Goal: Obtain resource: Download file/media

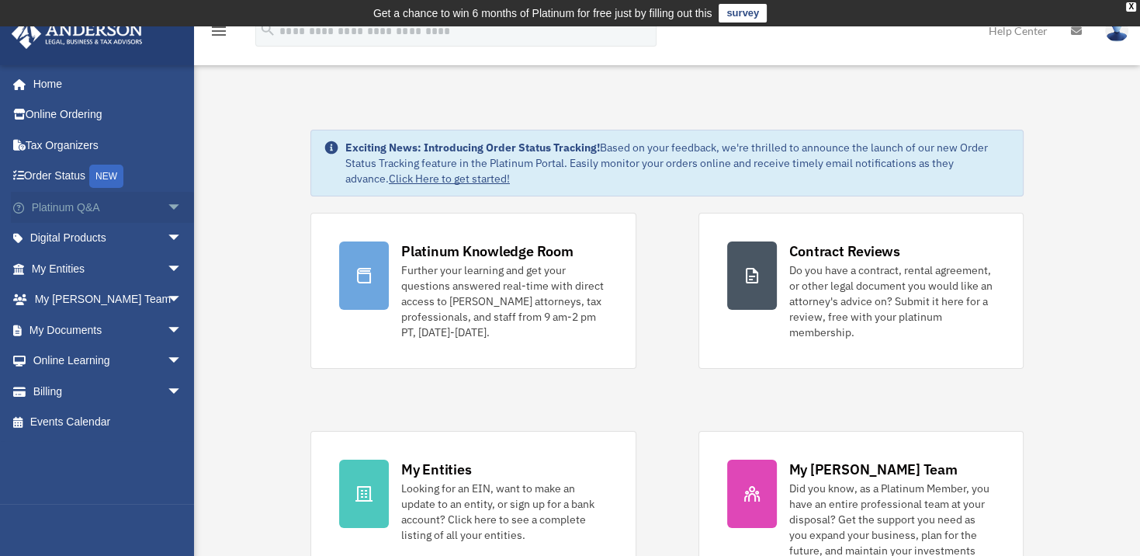
click at [65, 204] on link "Platinum Q&A arrow_drop_down" at bounding box center [108, 207] width 195 height 31
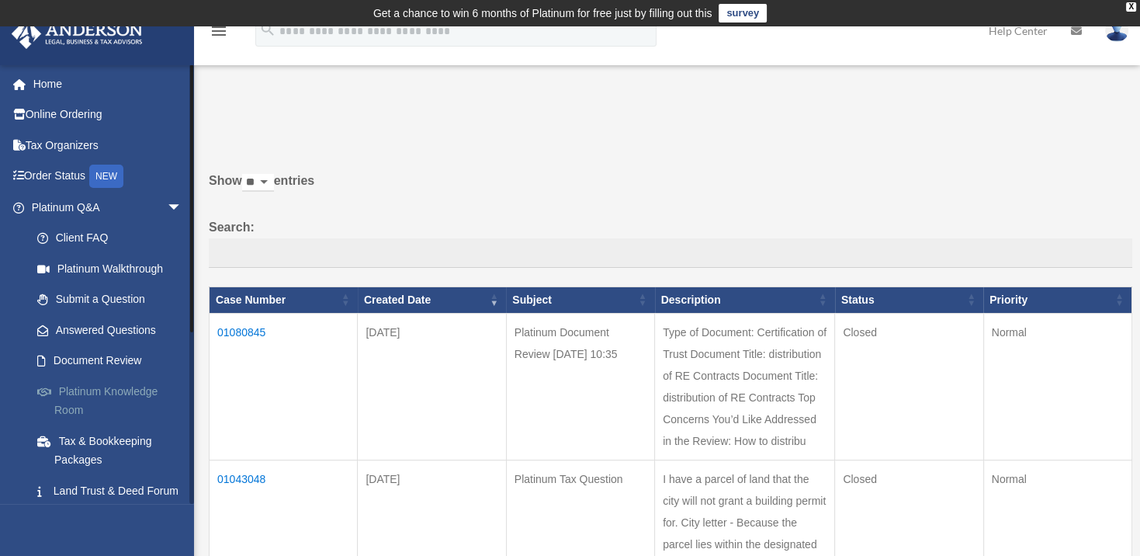
click at [93, 382] on link "Platinum Knowledge Room" at bounding box center [114, 401] width 184 height 50
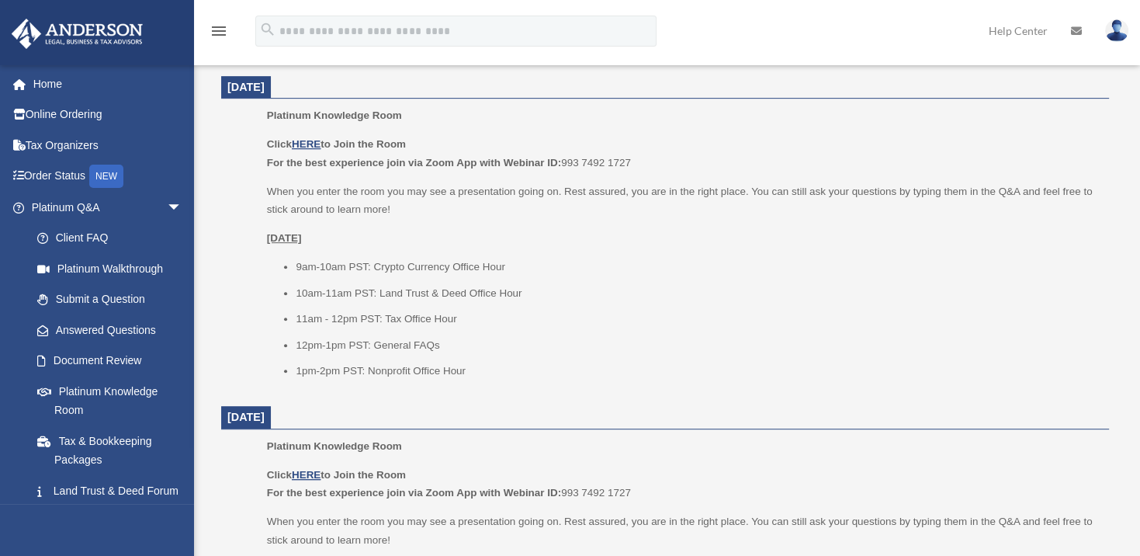
scroll to position [651, 0]
click at [1059, 333] on li "12pm-1pm PST: General FAQs" at bounding box center [697, 342] width 802 height 19
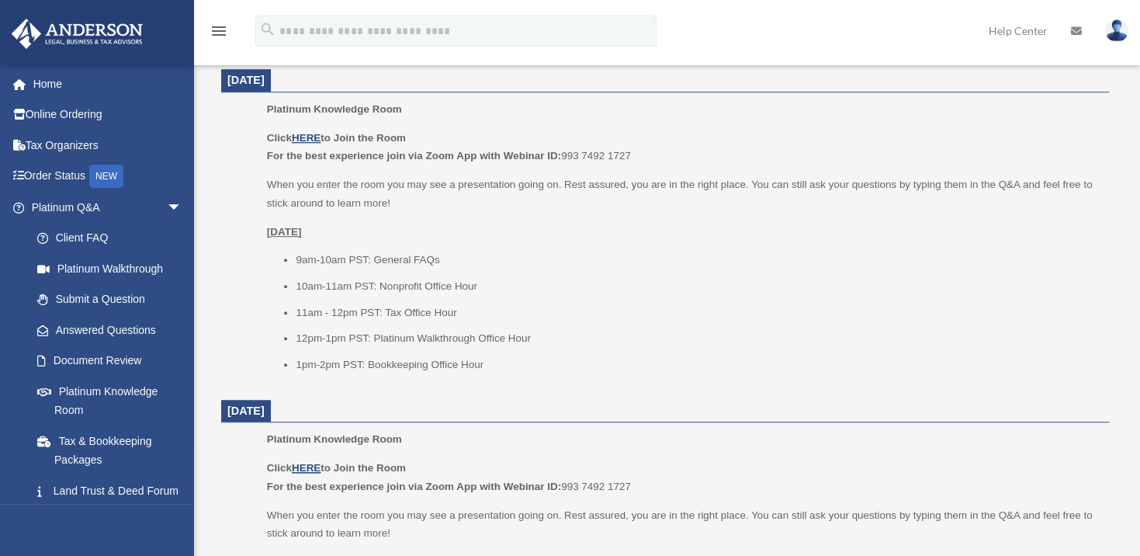
scroll to position [1021, 0]
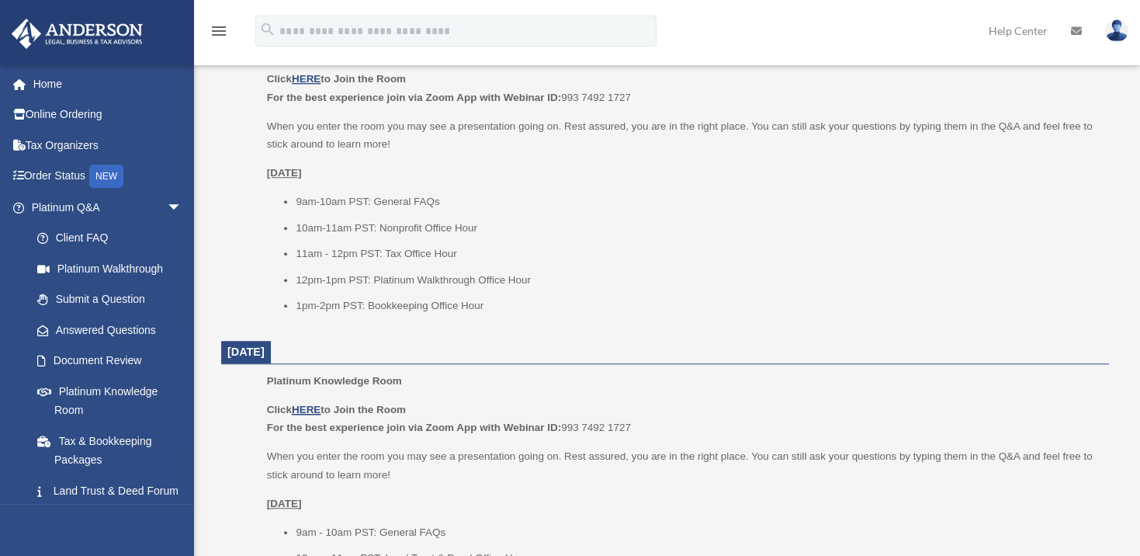
scroll to position [1047, 0]
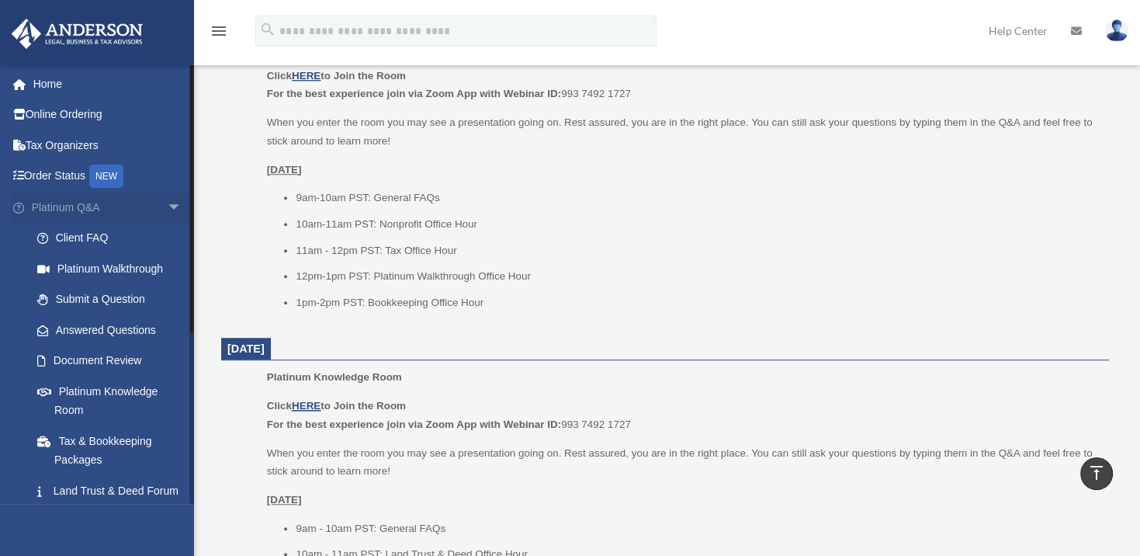
click at [75, 204] on link "Platinum Q&A arrow_drop_down" at bounding box center [108, 207] width 195 height 31
click at [167, 202] on span "arrow_drop_down" at bounding box center [182, 208] width 31 height 32
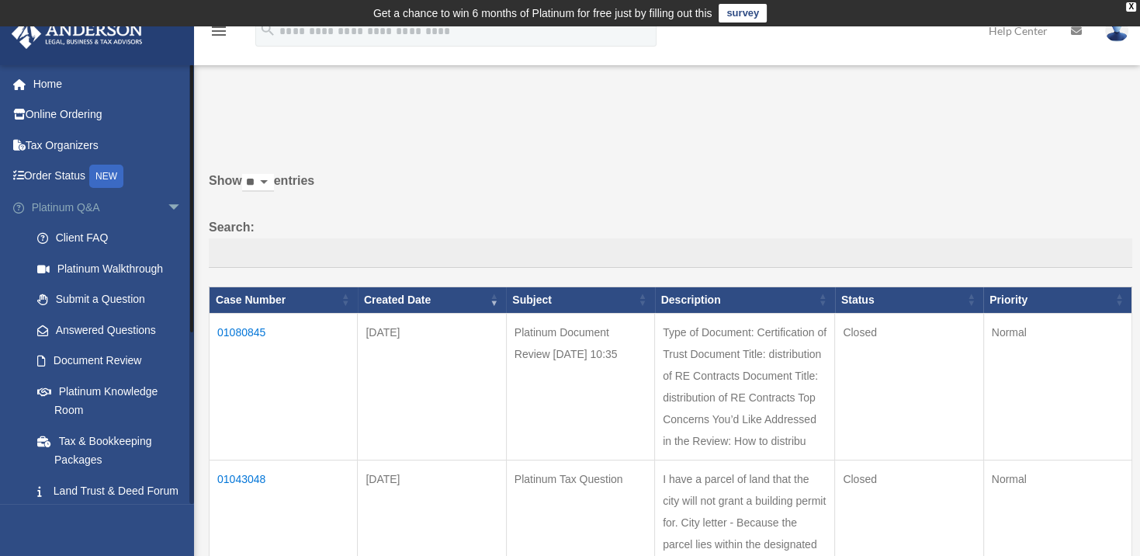
click at [167, 203] on span "arrow_drop_down" at bounding box center [182, 208] width 31 height 32
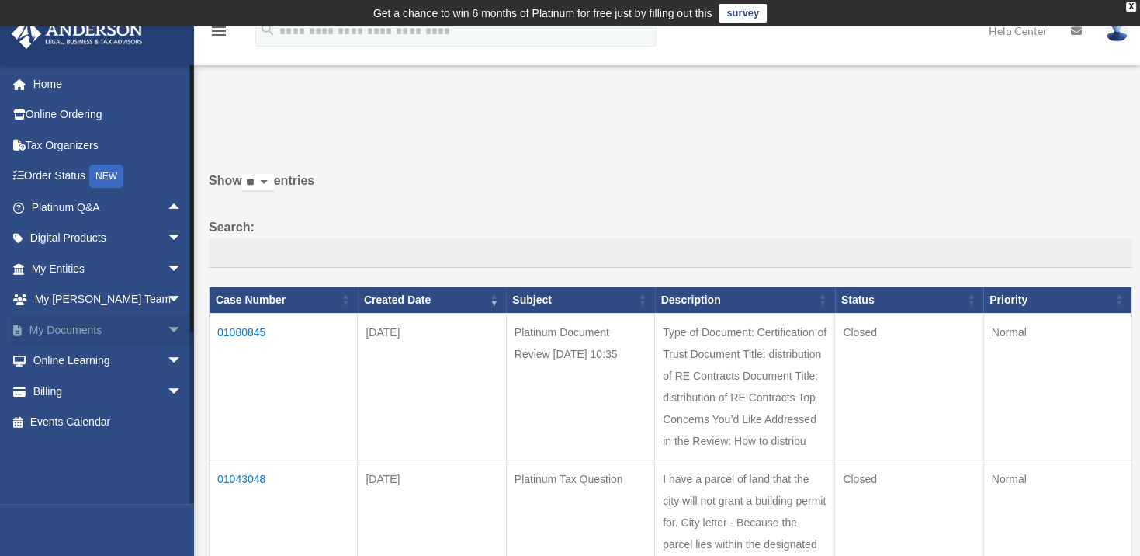
click at [167, 322] on span "arrow_drop_down" at bounding box center [182, 330] width 31 height 32
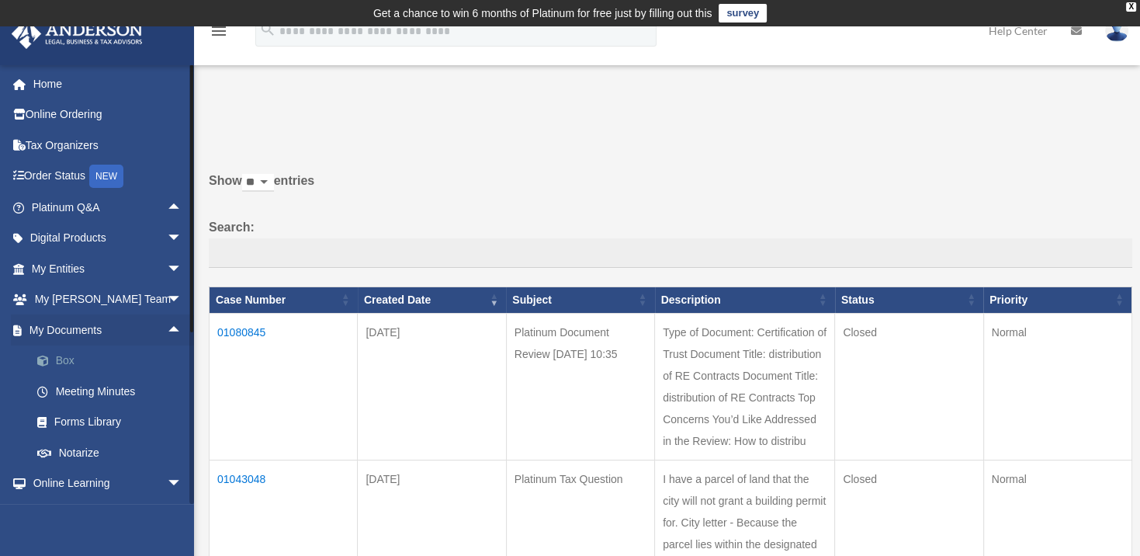
click at [75, 355] on link "Box" at bounding box center [114, 360] width 184 height 31
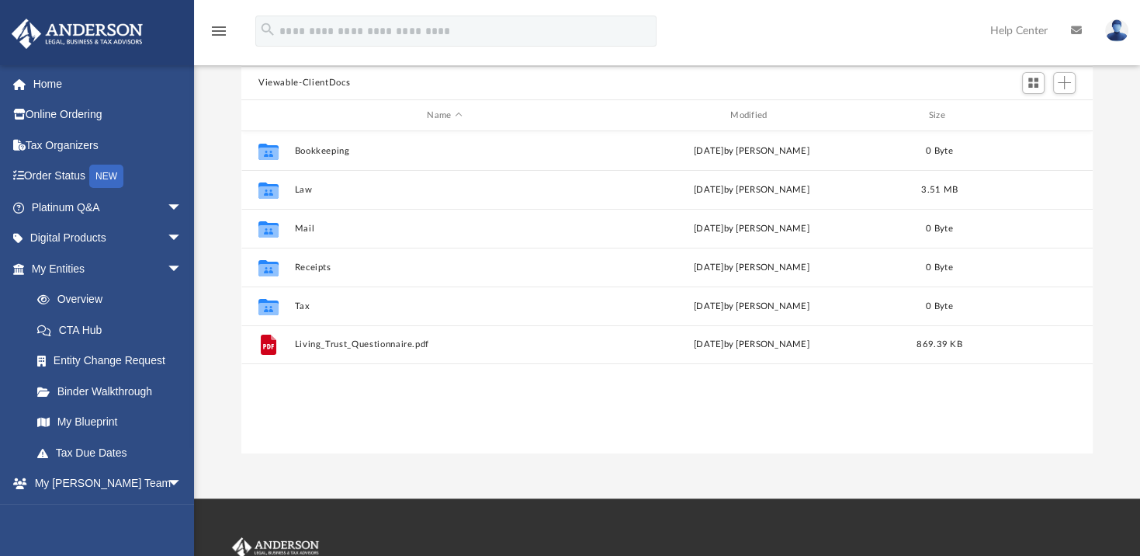
scroll to position [165, 0]
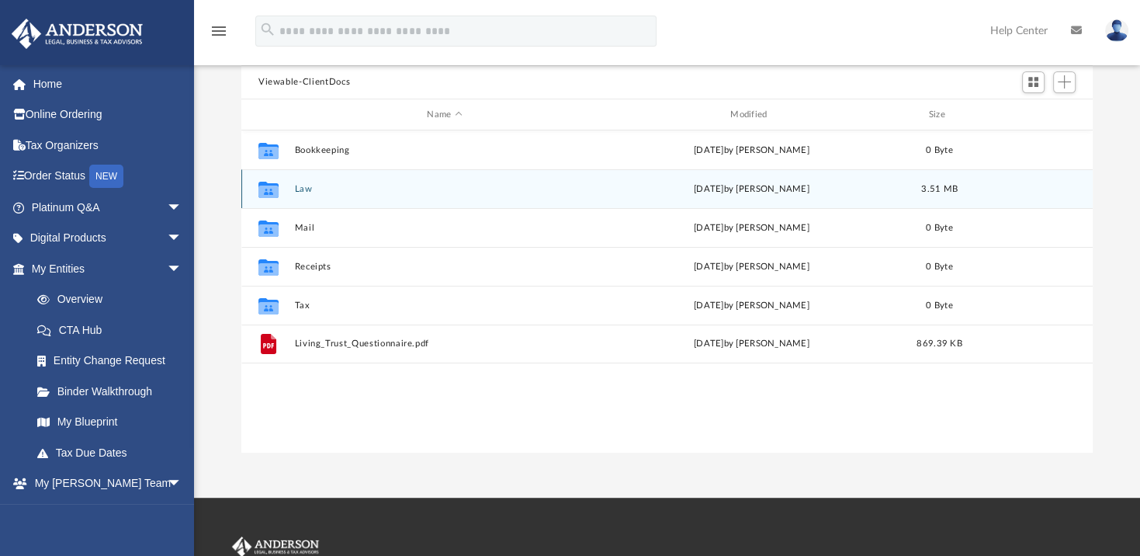
click at [307, 196] on div "Collaborated Folder Law Wed Aug 27 2025 by Jordan Baldwin 3.51 MB" at bounding box center [666, 188] width 851 height 39
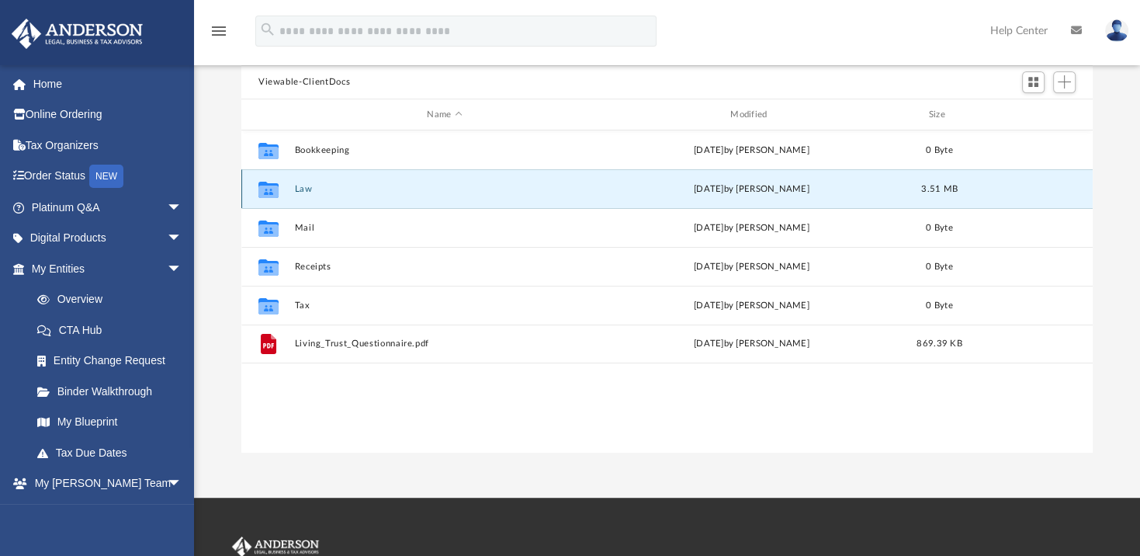
click at [279, 188] on icon "grid" at bounding box center [268, 191] width 20 height 12
click at [272, 182] on icon "grid" at bounding box center [268, 190] width 20 height 16
click at [295, 185] on button "Law" at bounding box center [444, 189] width 300 height 10
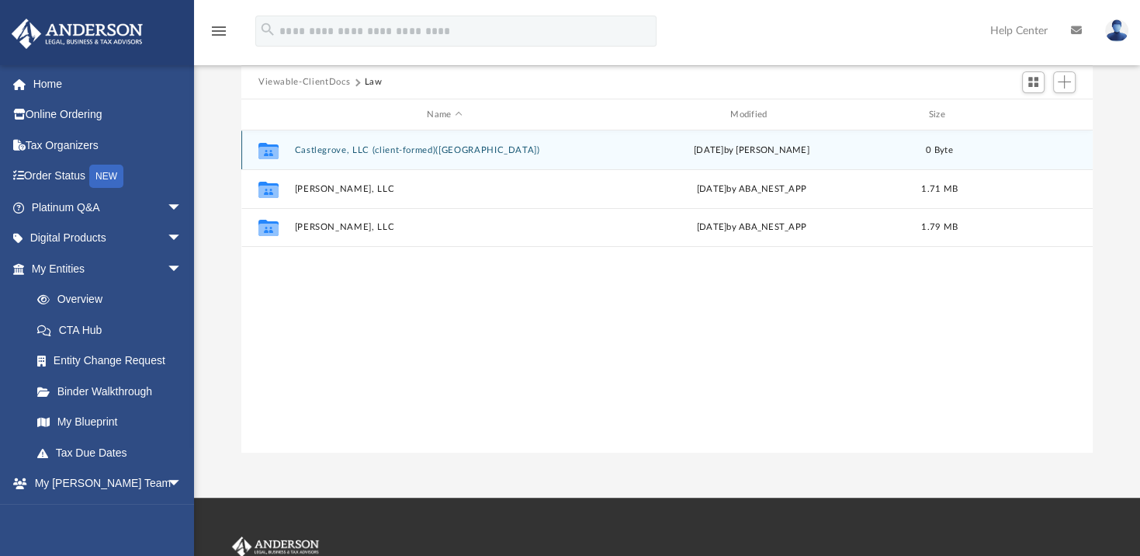
click at [344, 139] on div "Collaborated Folder Castlegrove, LLC (client-formed)(WA) Wed Aug 27 2025 by Jor…" at bounding box center [666, 149] width 851 height 39
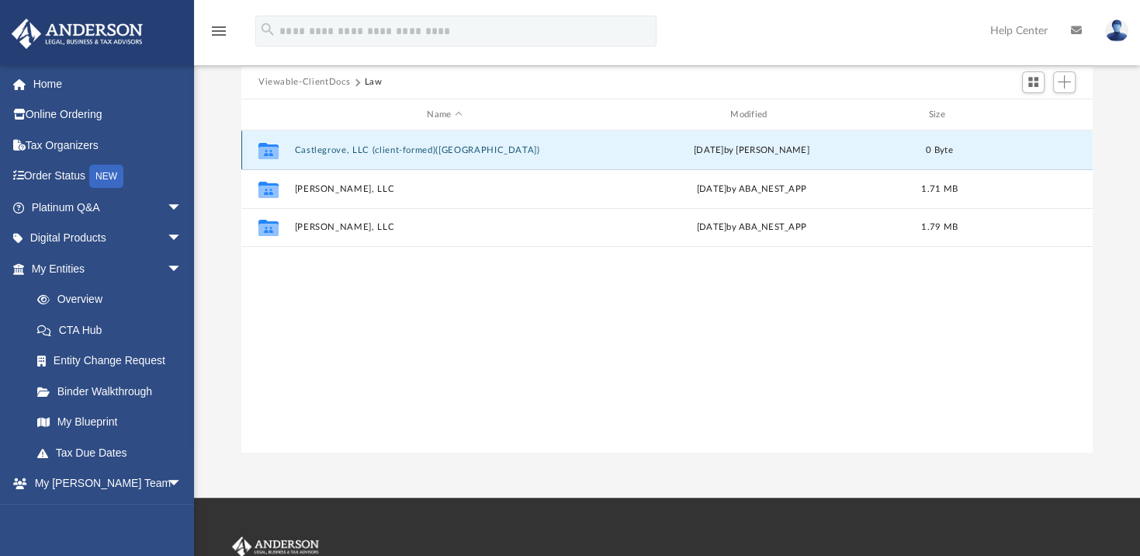
click at [352, 150] on button "Castlegrove, LLC (client-formed)(WA)" at bounding box center [444, 150] width 300 height 10
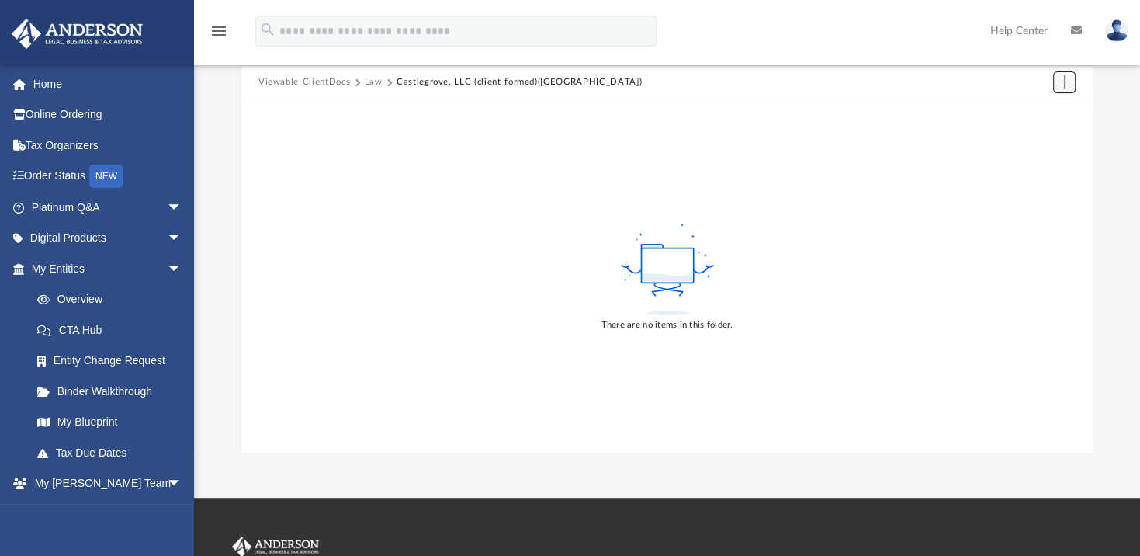
click at [1064, 86] on span "Add" at bounding box center [1064, 81] width 13 height 13
click at [1023, 110] on li "Upload" at bounding box center [1042, 113] width 50 height 16
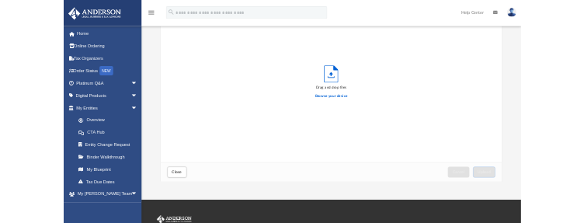
scroll to position [382, 839]
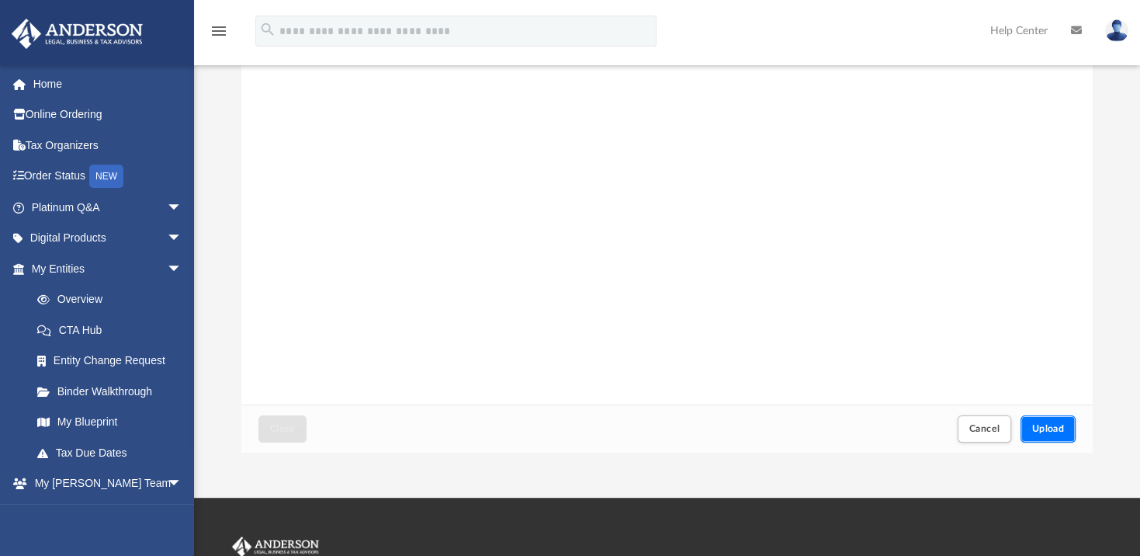
click at [1049, 425] on span "Upload" at bounding box center [1048, 428] width 33 height 9
click at [1042, 422] on button "Upload" at bounding box center [1049, 428] width 56 height 27
click at [1061, 434] on button "Upload" at bounding box center [1049, 428] width 56 height 27
click at [1061, 434] on div "Upload" at bounding box center [1048, 429] width 54 height 26
click at [1050, 422] on button "Upload" at bounding box center [1049, 428] width 56 height 27
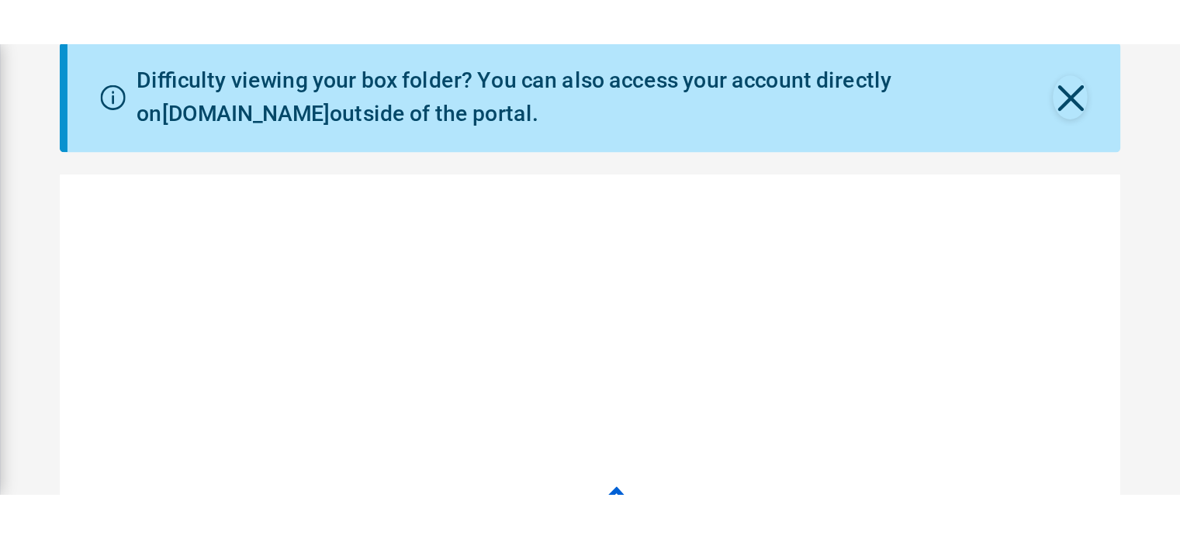
scroll to position [382, 875]
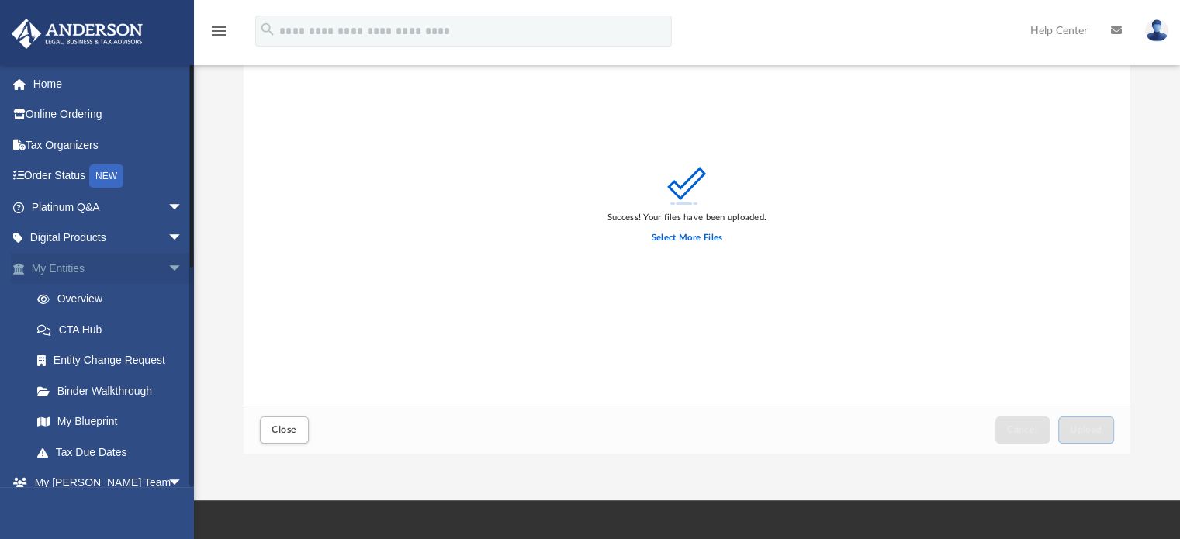
click at [167, 269] on span "arrow_drop_down" at bounding box center [182, 269] width 31 height 32
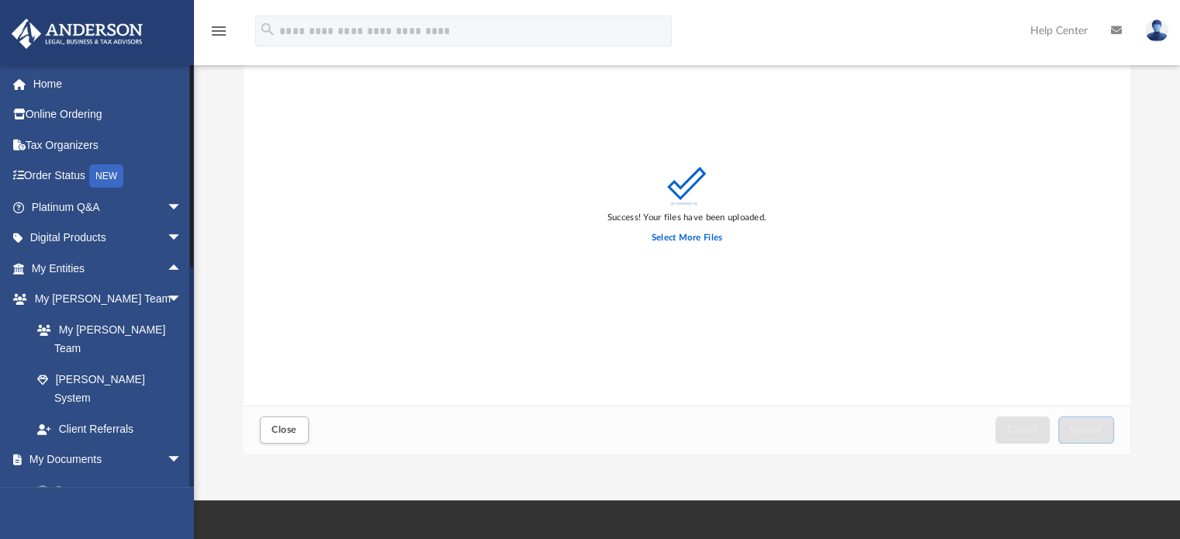
click at [67, 475] on link "Box" at bounding box center [114, 490] width 184 height 31
click at [65, 475] on link "Box" at bounding box center [114, 490] width 184 height 31
click at [286, 433] on span "Close" at bounding box center [284, 429] width 25 height 9
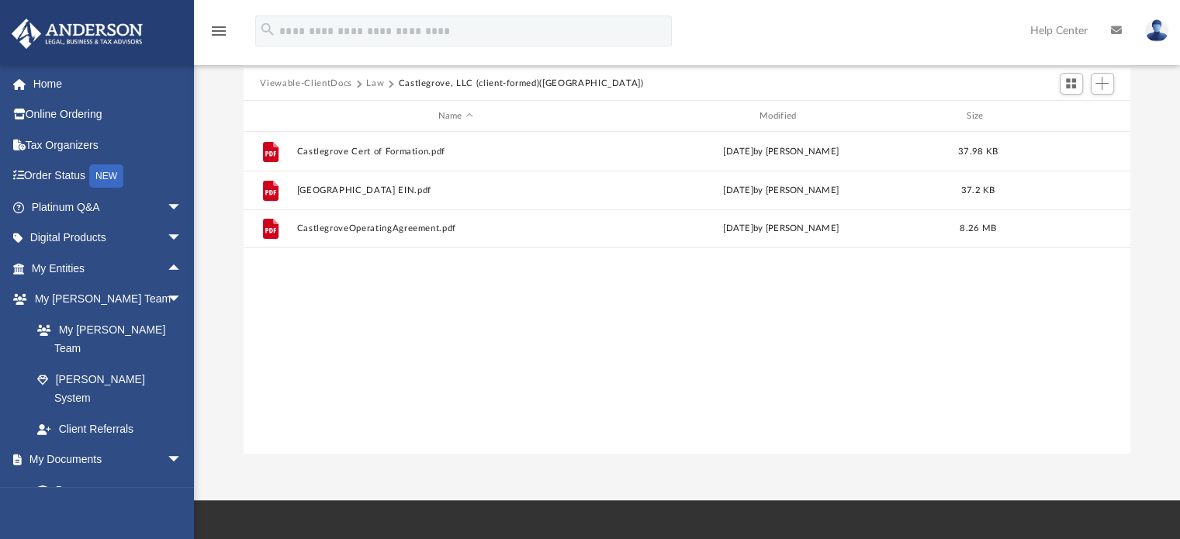
scroll to position [341, 875]
click at [281, 426] on div "File Castlegrove Cert of Formation.pdf today by ERIC CARPENTER 37.98 KB File Ca…" at bounding box center [688, 292] width 888 height 321
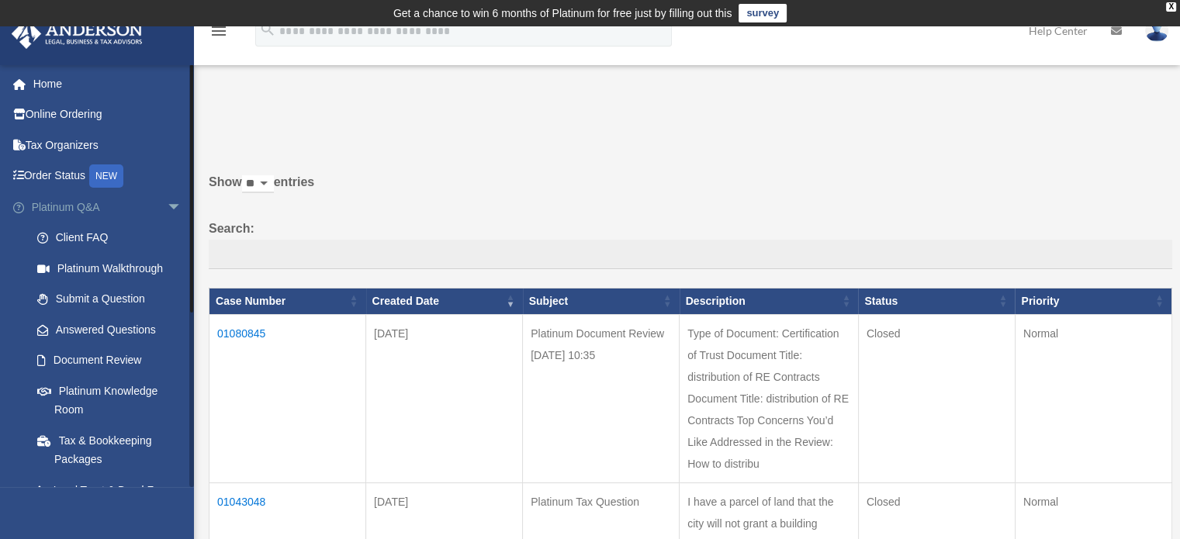
click at [167, 211] on span "arrow_drop_down" at bounding box center [182, 208] width 31 height 32
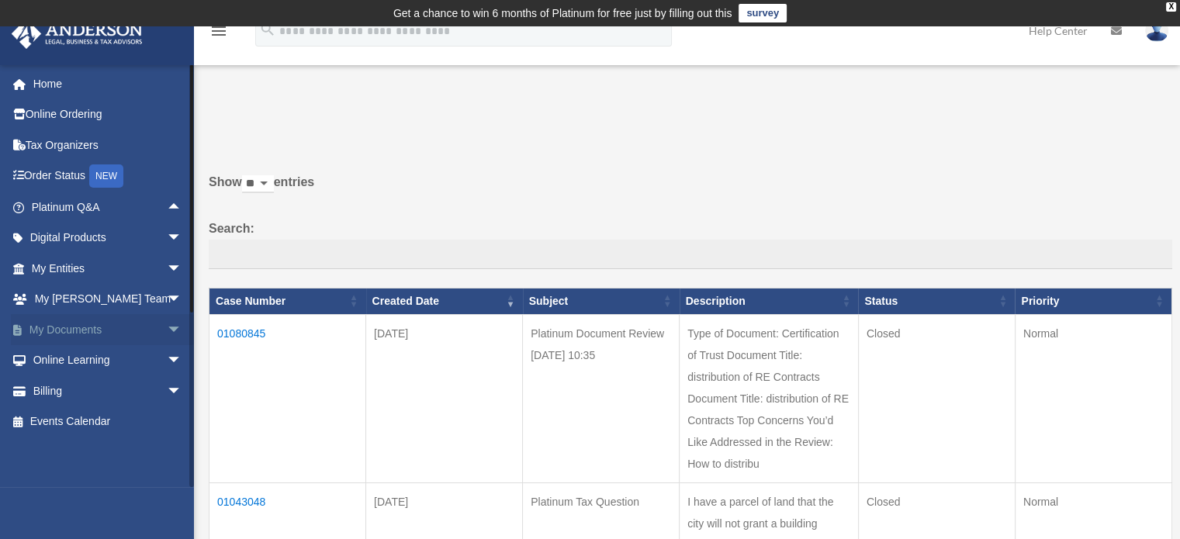
click at [93, 328] on link "My Documents arrow_drop_down" at bounding box center [108, 329] width 195 height 31
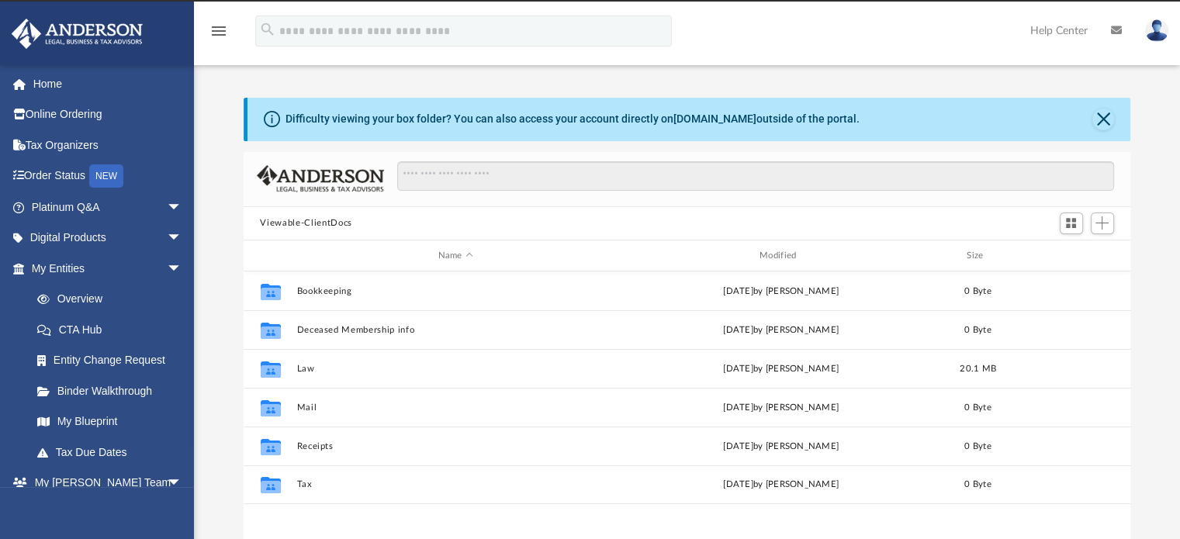
scroll to position [23, 0]
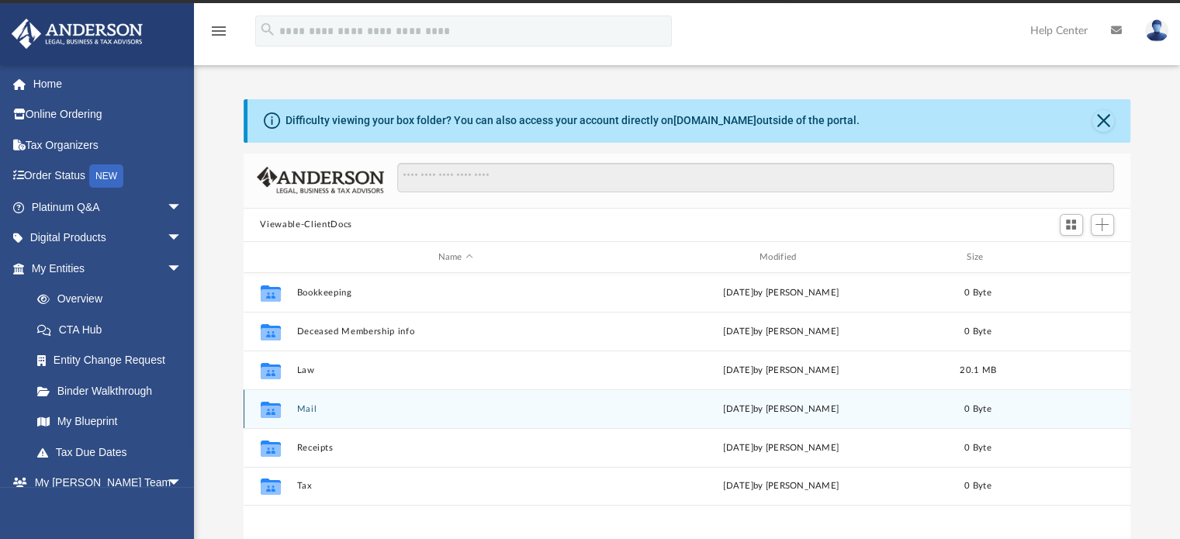
click at [1033, 401] on div "Collaborated Folder Mail [DATE] by [PERSON_NAME] 0 Byte" at bounding box center [688, 409] width 888 height 39
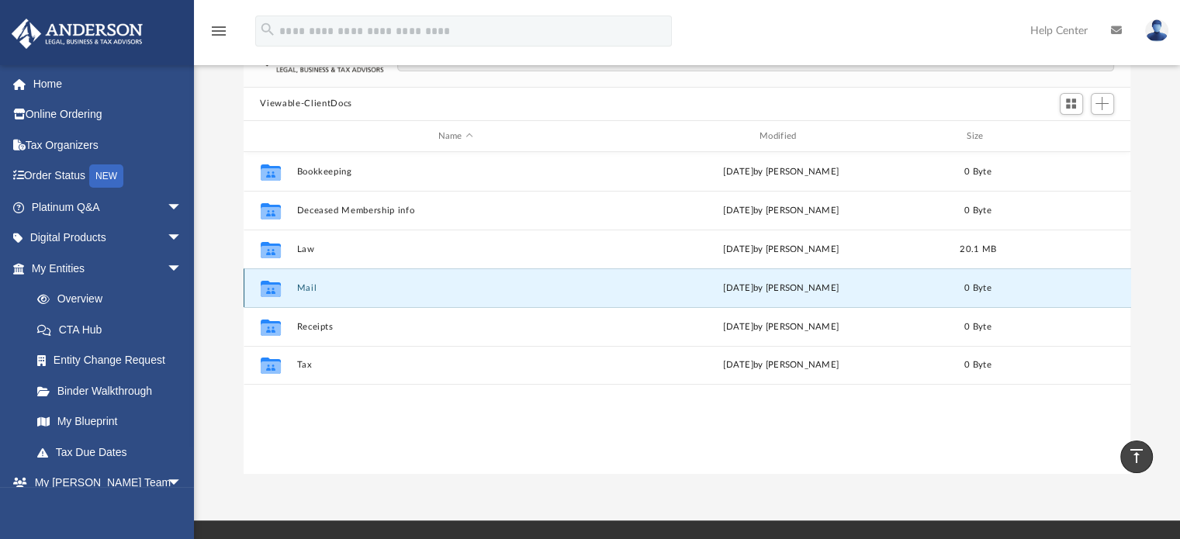
scroll to position [0, 0]
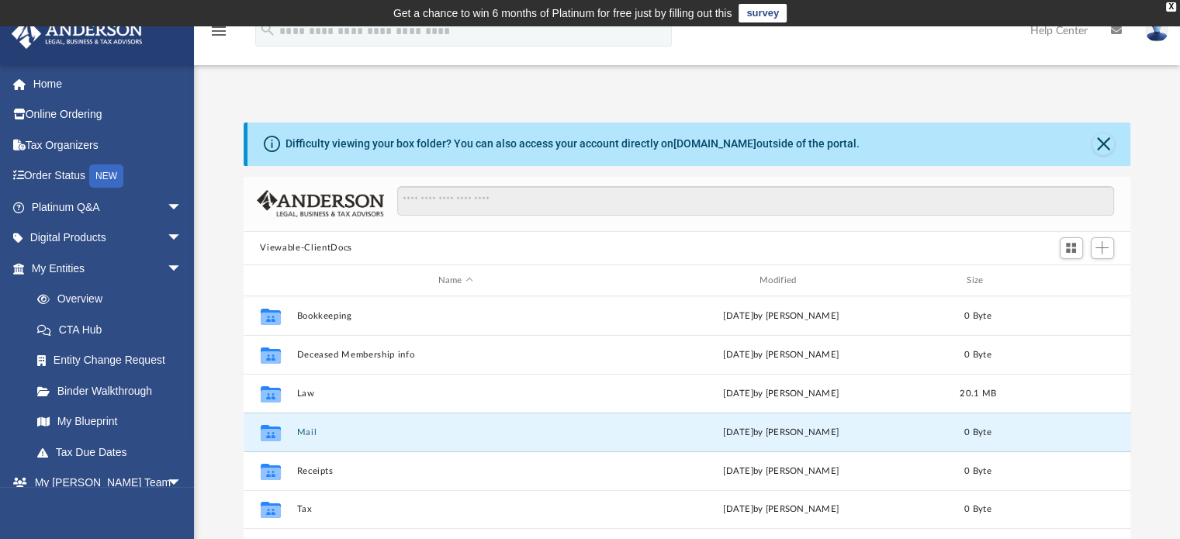
click at [276, 269] on div "Name Modified Size" at bounding box center [688, 280] width 888 height 31
